Goal: Information Seeking & Learning: Check status

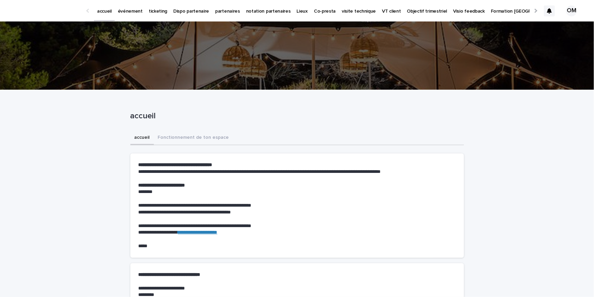
click at [553, 11] on div at bounding box center [549, 10] width 11 height 11
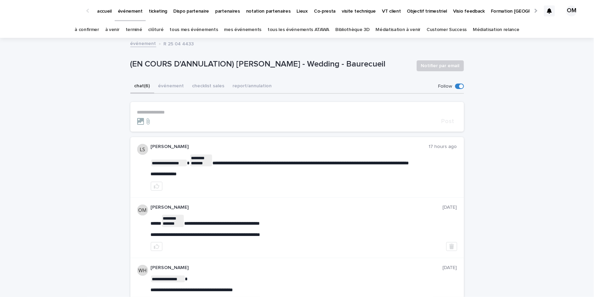
click at [125, 16] on link "événement" at bounding box center [130, 10] width 31 height 20
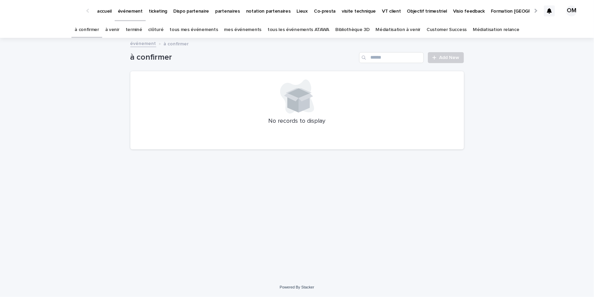
click at [296, 30] on link "tous les événements ATAWA" at bounding box center [299, 30] width 62 height 16
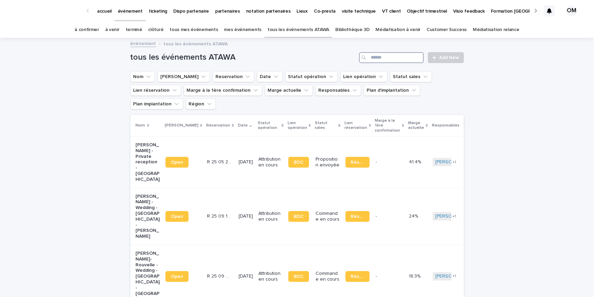
click at [391, 57] on input "Search" at bounding box center [391, 57] width 65 height 11
type input "*****"
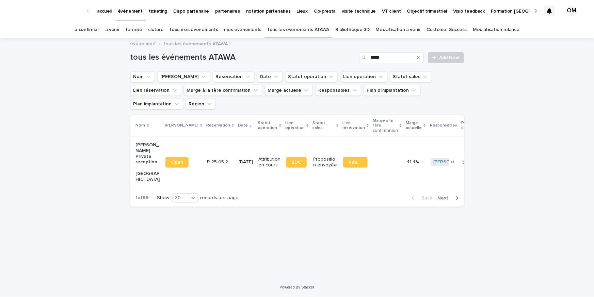
click at [239, 158] on div "1/10/2026" at bounding box center [246, 161] width 14 height 7
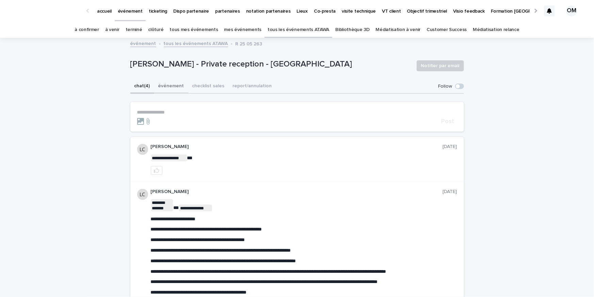
click at [165, 86] on button "événement" at bounding box center [171, 86] width 34 height 14
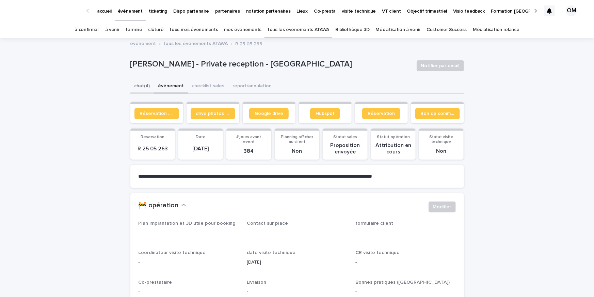
click at [145, 85] on button "chat (4)" at bounding box center [142, 86] width 24 height 14
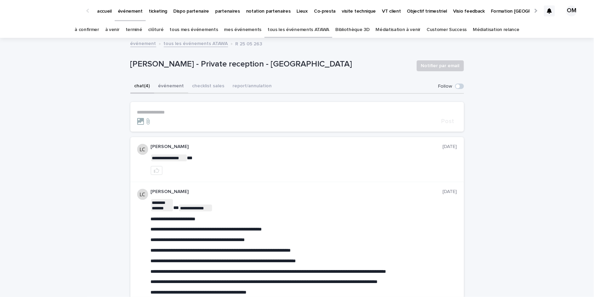
click at [170, 89] on button "événement" at bounding box center [171, 86] width 34 height 14
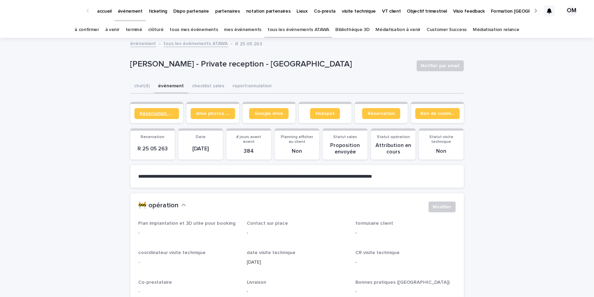
click at [160, 111] on span "Réservation client" at bounding box center [157, 113] width 34 height 5
click at [153, 114] on span "Réservation client" at bounding box center [157, 113] width 34 height 5
click at [145, 87] on button "chat (4)" at bounding box center [142, 86] width 24 height 14
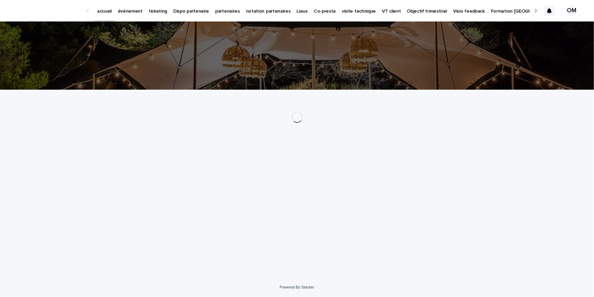
click at [132, 14] on p "événement" at bounding box center [130, 7] width 25 height 14
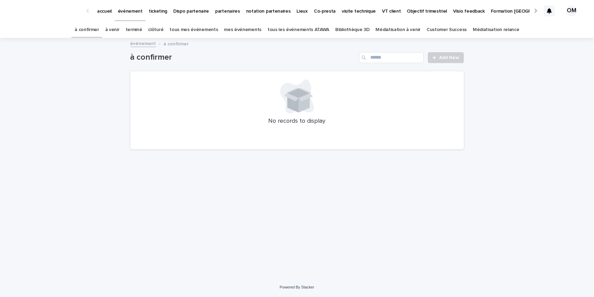
click at [278, 33] on link "tous les événements ATAWA" at bounding box center [299, 30] width 62 height 16
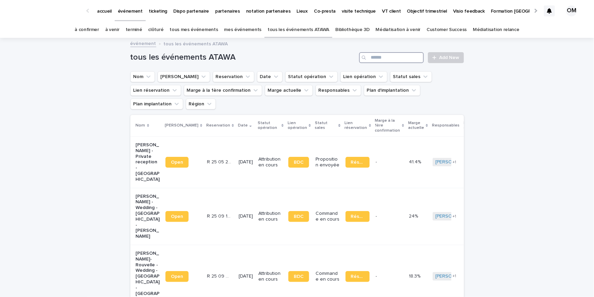
click at [393, 54] on input "Search" at bounding box center [391, 57] width 65 height 11
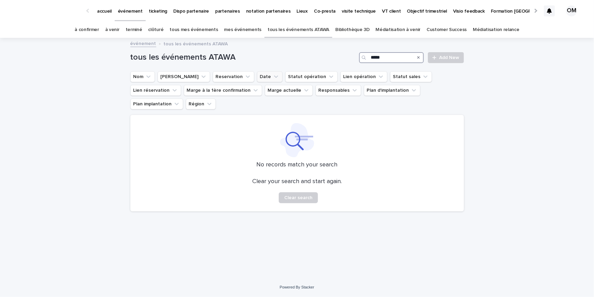
type input "*****"
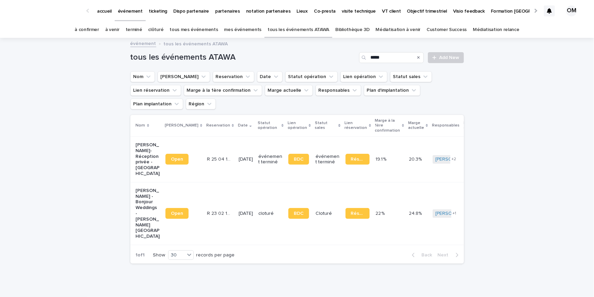
click at [147, 188] on p "Célia Athanase - Bonjour Weddings - Mariage - Vallery" at bounding box center [148, 213] width 24 height 51
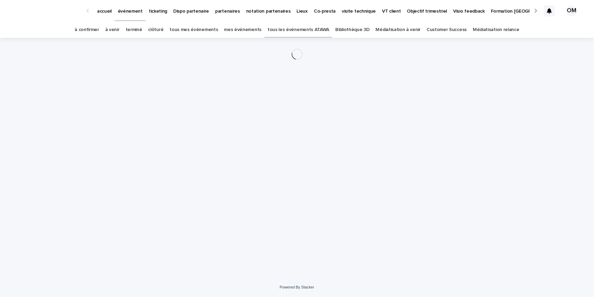
click at [286, 35] on link "tous les événements ATAWA" at bounding box center [299, 30] width 62 height 16
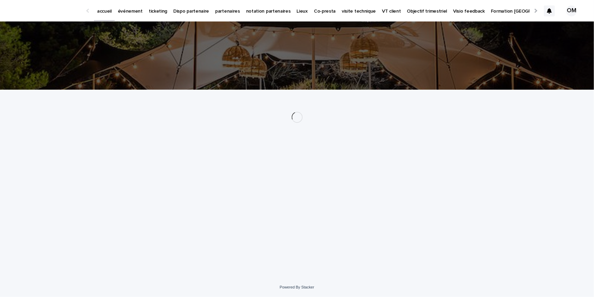
click at [130, 14] on p "événement" at bounding box center [130, 7] width 25 height 14
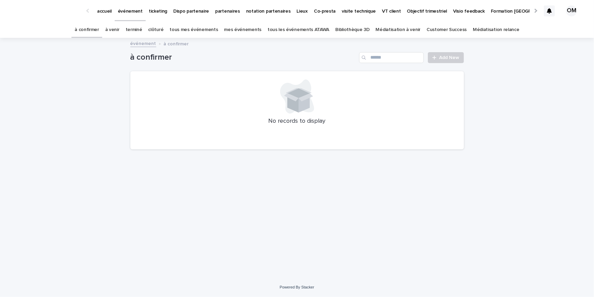
click at [290, 30] on link "tous les événements ATAWA" at bounding box center [299, 30] width 62 height 16
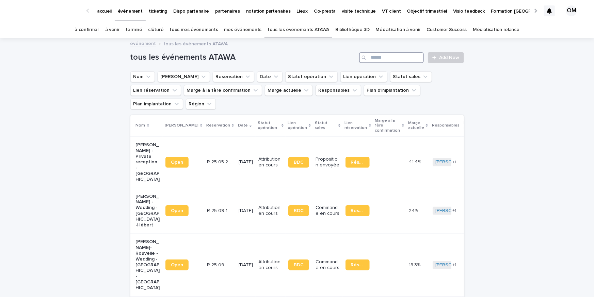
click at [375, 54] on input "Search" at bounding box center [391, 57] width 65 height 11
type input "*****"
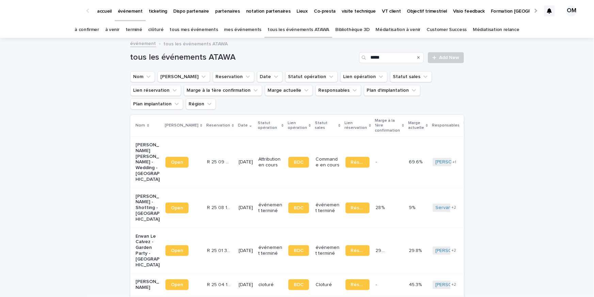
click at [239, 159] on p "12/9/2025" at bounding box center [246, 162] width 14 height 6
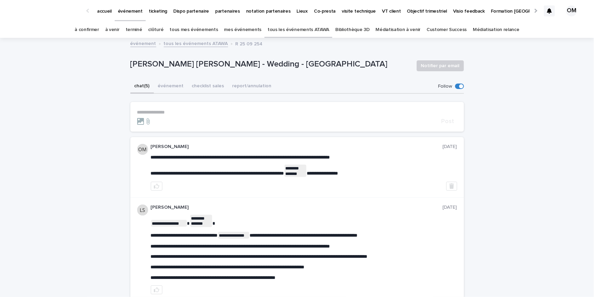
click at [550, 12] on icon at bounding box center [549, 10] width 5 height 5
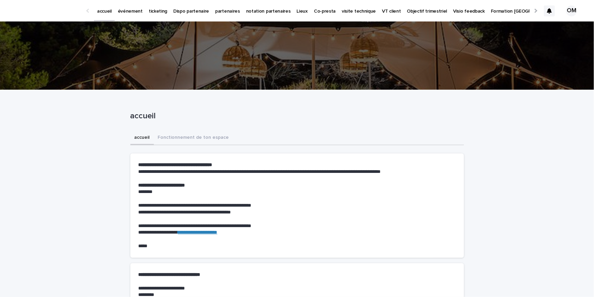
click at [217, 13] on p "partenaires" at bounding box center [227, 7] width 25 height 14
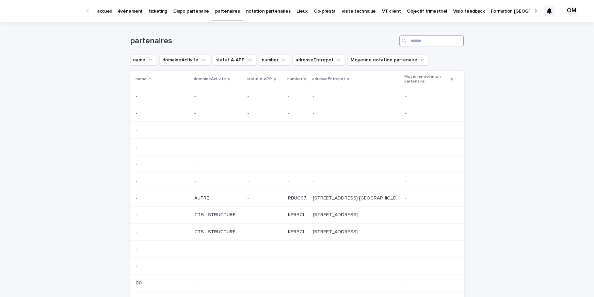
click at [426, 43] on input "Search" at bounding box center [431, 40] width 65 height 11
type input "******"
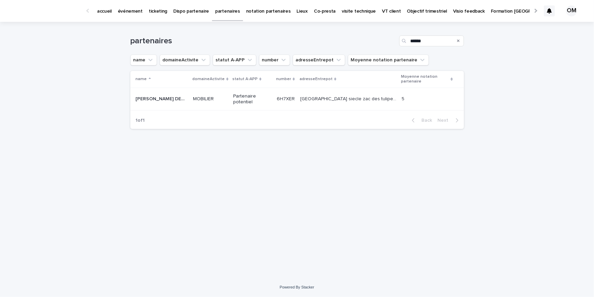
click at [219, 102] on div "MOBILIER" at bounding box center [210, 98] width 35 height 11
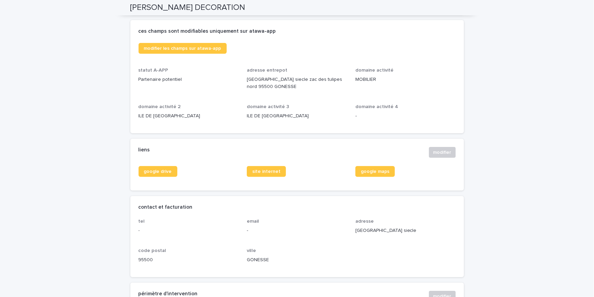
scroll to position [175, 0]
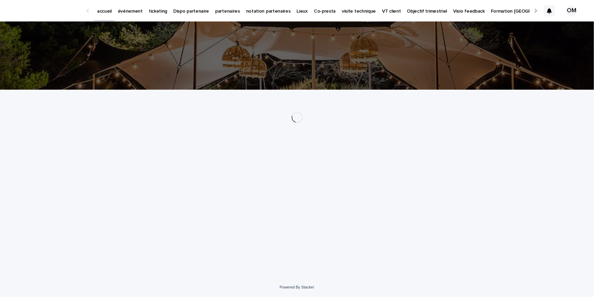
click at [549, 10] on icon at bounding box center [549, 10] width 5 height 5
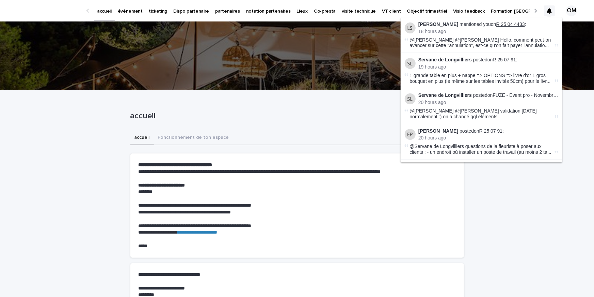
click at [513, 25] on link "R 25 04 4433" at bounding box center [510, 23] width 29 height 5
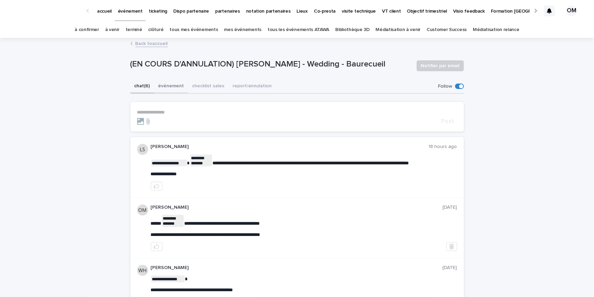
click at [171, 85] on button "événement" at bounding box center [171, 86] width 34 height 14
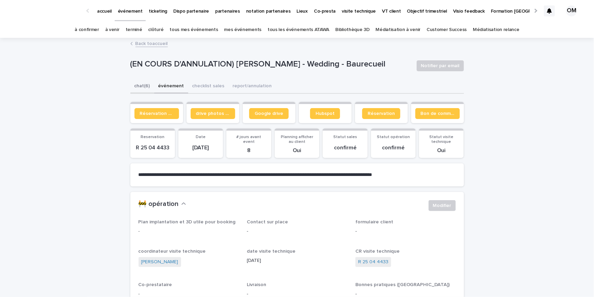
click at [142, 88] on button "chat (6)" at bounding box center [142, 86] width 24 height 14
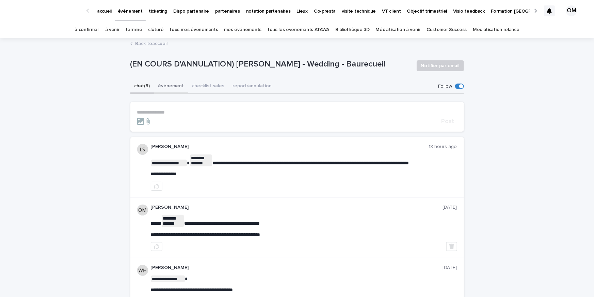
drag, startPoint x: 164, startPoint y: 85, endPoint x: 161, endPoint y: 87, distance: 3.9
click at [164, 85] on button "événement" at bounding box center [171, 86] width 34 height 14
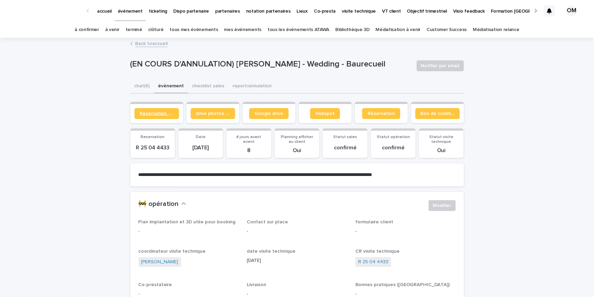
click at [153, 115] on span "Réservation client" at bounding box center [157, 113] width 34 height 5
click at [282, 31] on link "tous les événements ATAWA" at bounding box center [299, 30] width 62 height 16
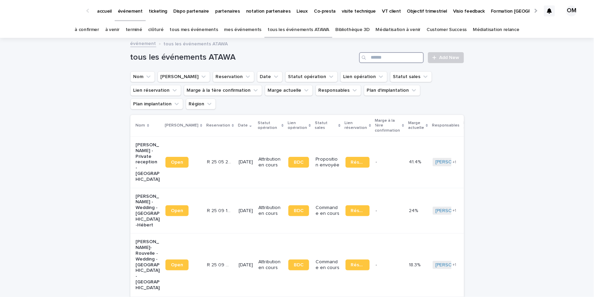
click at [381, 59] on input "Search" at bounding box center [391, 57] width 65 height 11
type input "*********"
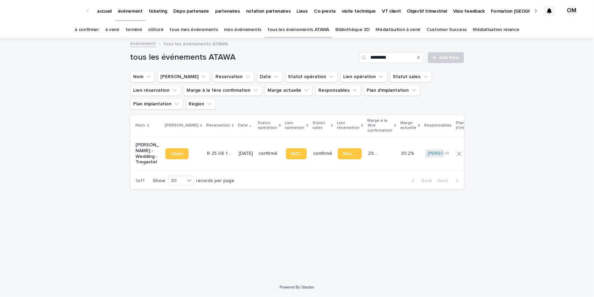
click at [239, 150] on p "4/7/2026" at bounding box center [246, 153] width 14 height 6
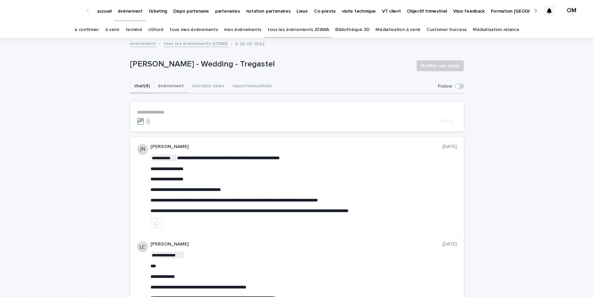
click at [159, 87] on button "événement" at bounding box center [171, 86] width 34 height 14
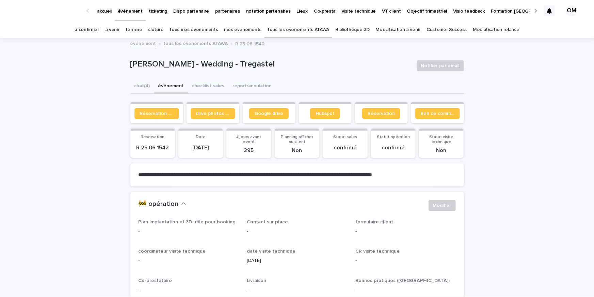
click at [150, 120] on section "Réservation client" at bounding box center [156, 112] width 53 height 21
click at [156, 113] on span "Réservation client" at bounding box center [157, 113] width 34 height 5
